Goal: Book appointment/travel/reservation

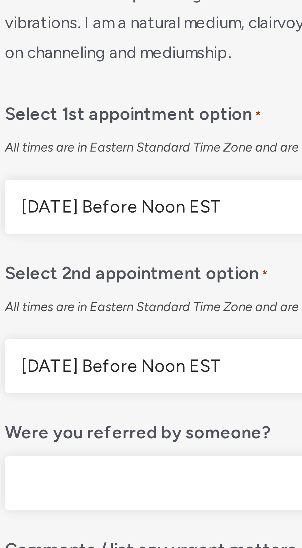
click at [127, 393] on select "[DATE] Before Noon EST [DATE] After Noon EST First Available" at bounding box center [150, 385] width 203 height 17
select select "First Available"
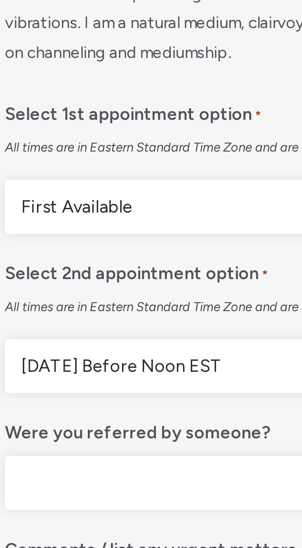
click at [49, 383] on select "[DATE] Before Noon EST [DATE] After Noon EST First Available" at bounding box center [150, 385] width 203 height 17
click at [118, 444] on select "[DATE] Before Noon EST [DATE] After Noon EST First Available" at bounding box center [150, 436] width 203 height 17
select select "[DATE] After Noon EST"
click at [49, 434] on select "[DATE] Before Noon EST [DATE] After Noon EST First Available" at bounding box center [150, 436] width 203 height 17
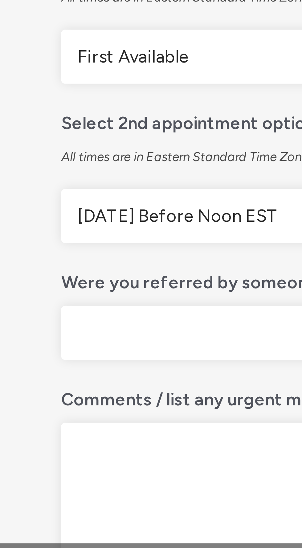
scroll to position [5, 0]
